Goal: Transaction & Acquisition: Download file/media

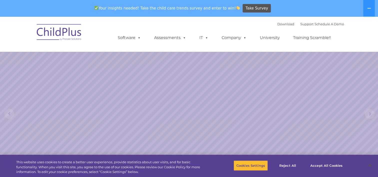
select select "MEDIUM"
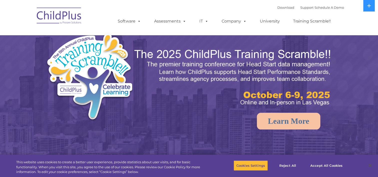
select select "MEDIUM"
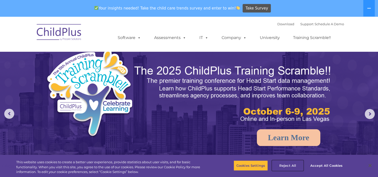
click at [292, 166] on button "Reject All" at bounding box center [287, 165] width 31 height 11
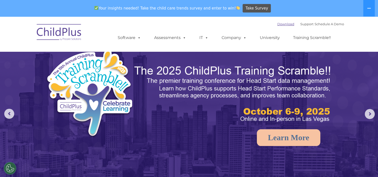
click at [281, 23] on link "Download" at bounding box center [286, 24] width 17 height 4
